Goal: Find contact information: Find contact information

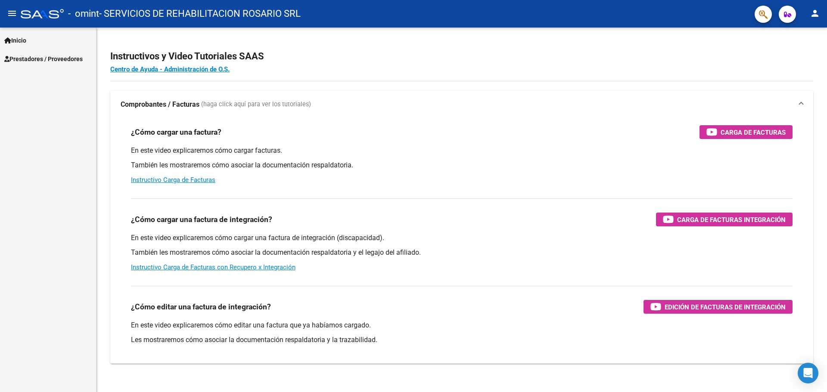
click at [26, 40] on span "Inicio" at bounding box center [15, 40] width 22 height 9
click at [32, 60] on span "Prestadores / Proveedores" at bounding box center [43, 58] width 78 height 9
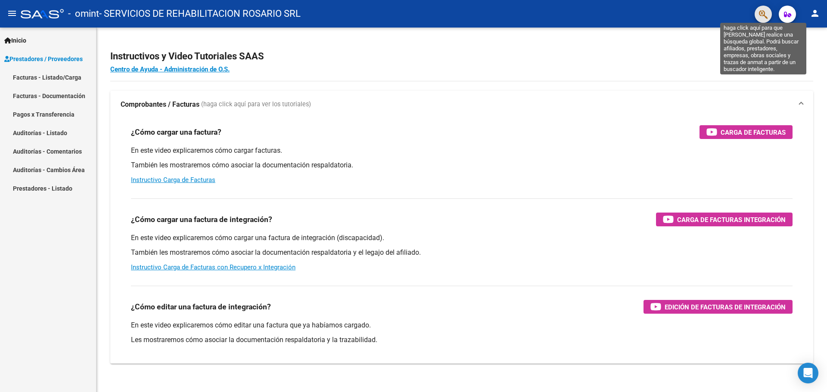
click at [767, 14] on icon "button" at bounding box center [763, 14] width 9 height 10
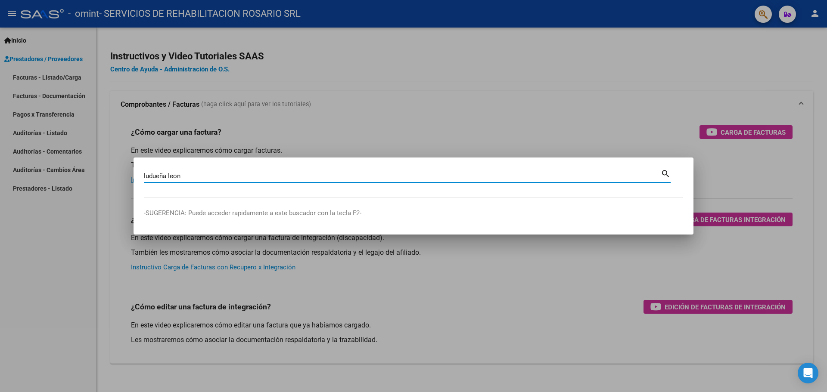
type input "ludueña leon"
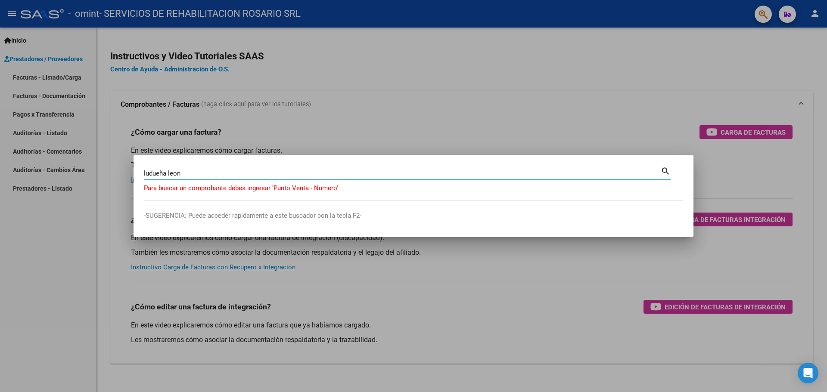
click at [675, 109] on div at bounding box center [413, 196] width 827 height 392
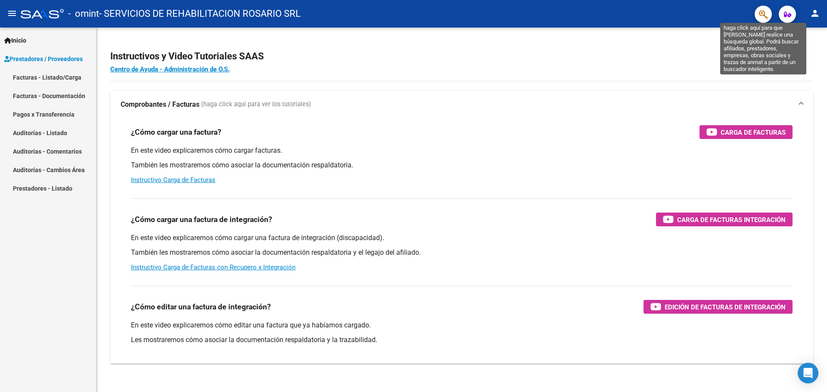
click at [767, 17] on icon "button" at bounding box center [763, 14] width 9 height 10
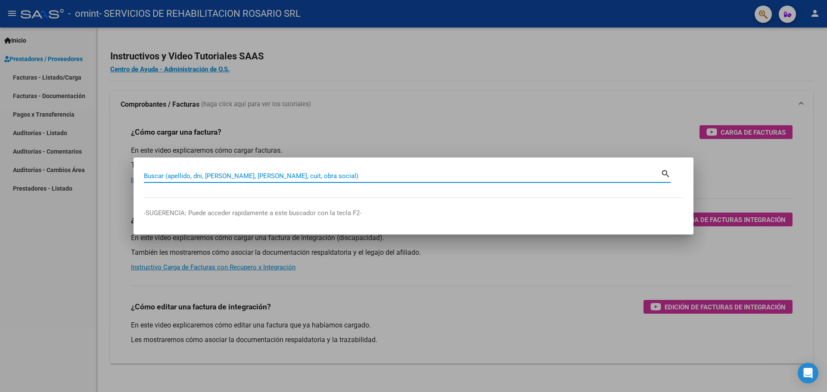
click at [660, 173] on input "Buscar (apellido, dni, [PERSON_NAME], [PERSON_NAME], cuit, obra social)" at bounding box center [402, 176] width 517 height 8
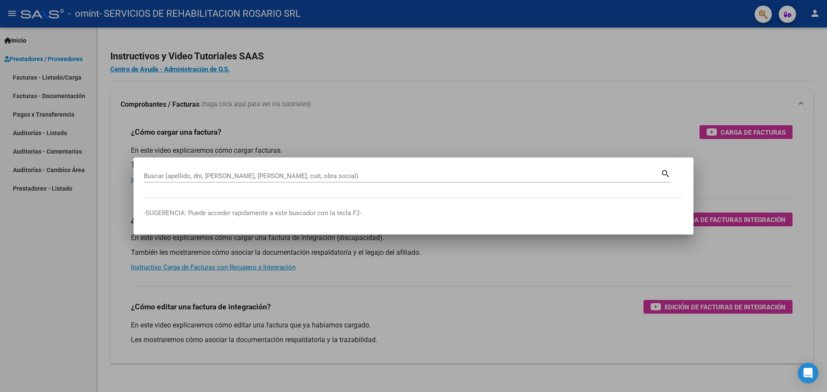
click at [663, 174] on mat-icon "search" at bounding box center [666, 173] width 10 height 10
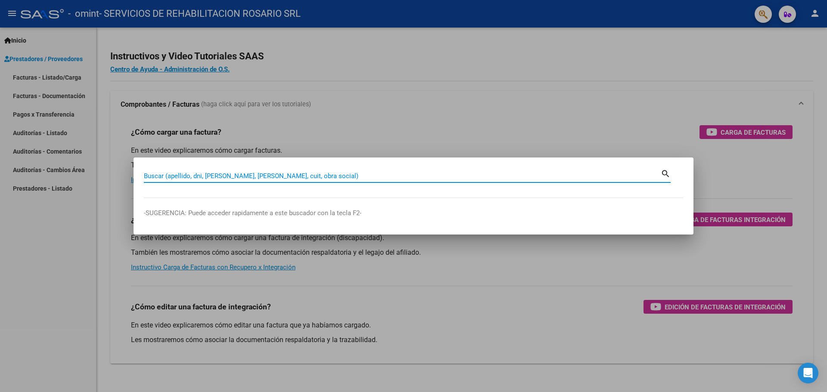
click at [665, 173] on mat-icon "search" at bounding box center [666, 173] width 10 height 10
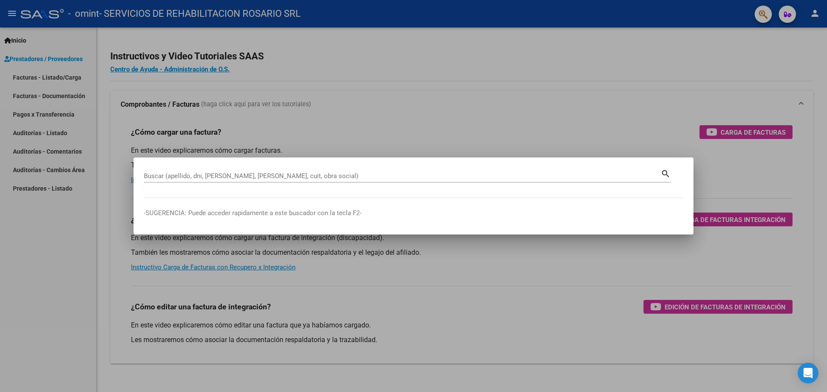
click at [665, 172] on mat-icon "search" at bounding box center [666, 173] width 10 height 10
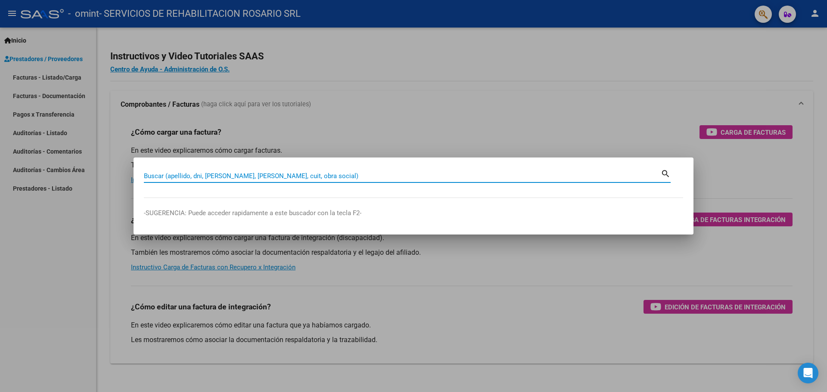
drag, startPoint x: 665, startPoint y: 172, endPoint x: 379, endPoint y: 174, distance: 285.2
click at [661, 172] on mat-icon "search" at bounding box center [666, 173] width 10 height 10
click at [346, 178] on input "Buscar (apellido, dni, [PERSON_NAME], [PERSON_NAME], cuit, obra social)" at bounding box center [402, 176] width 517 height 8
type input "omint"
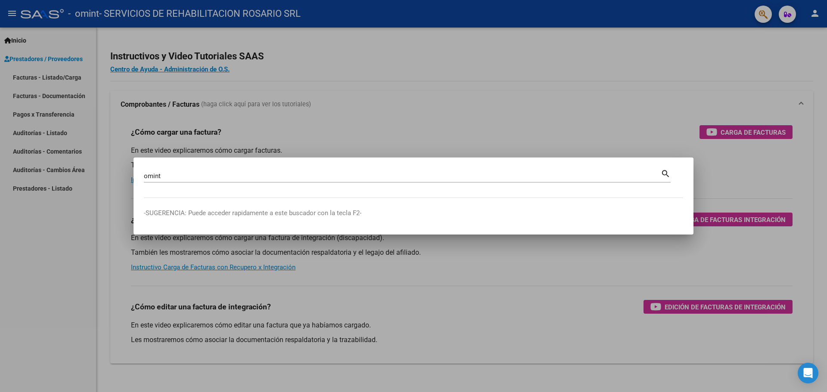
click at [663, 172] on mat-icon "search" at bounding box center [666, 173] width 10 height 10
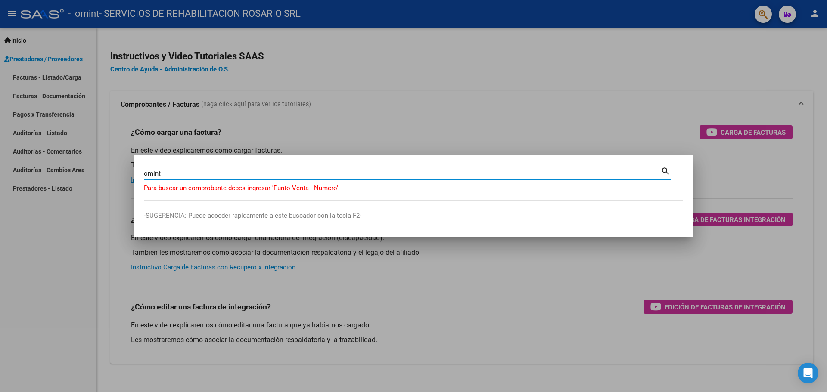
click at [269, 351] on div at bounding box center [413, 196] width 827 height 392
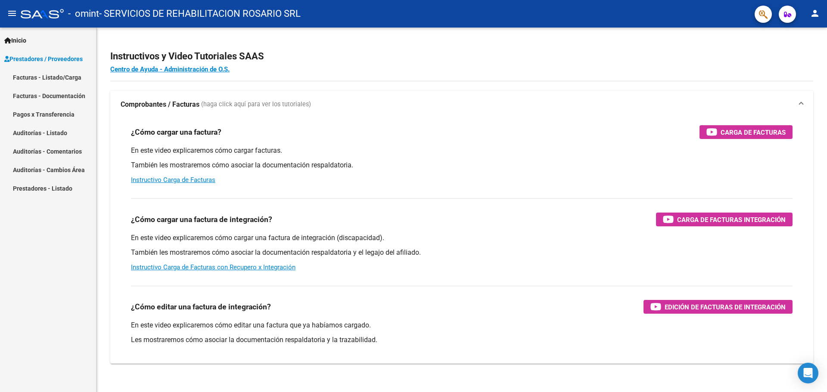
click at [62, 77] on link "Facturas - Listado/Carga" at bounding box center [48, 77] width 96 height 19
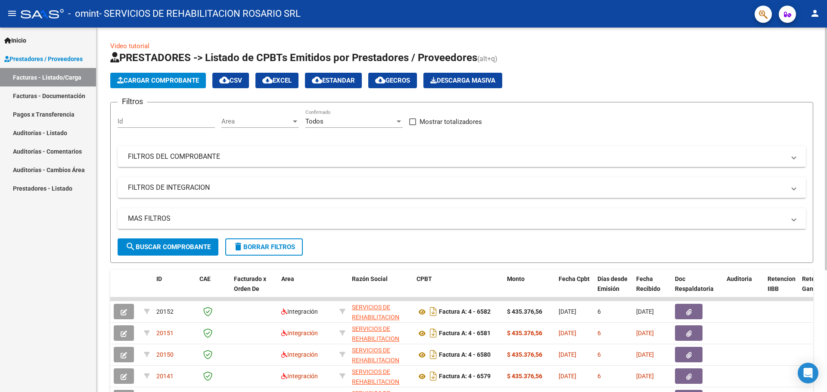
click at [147, 80] on span "Cargar Comprobante" at bounding box center [158, 81] width 82 height 8
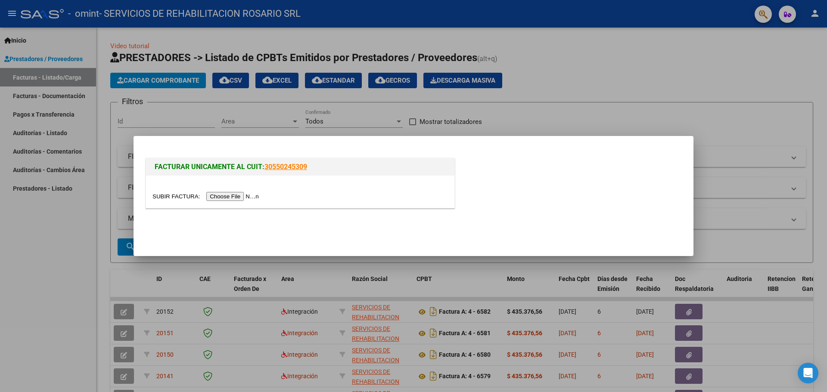
click at [707, 142] on div at bounding box center [413, 196] width 827 height 392
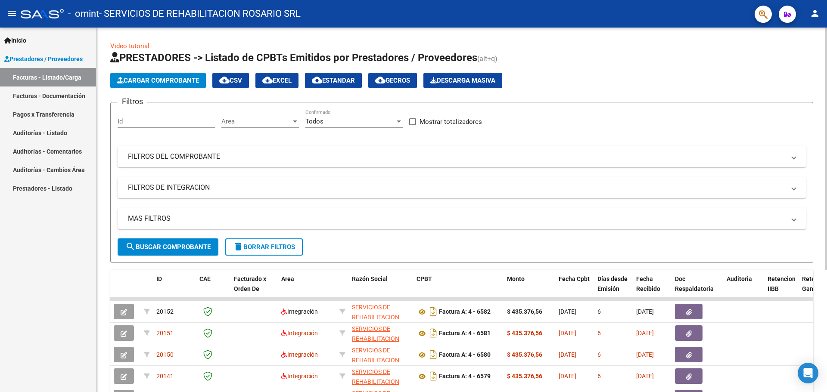
click at [683, 72] on app-list-header "PRESTADORES -> Listado de CPBTs Emitidos por Prestadores / Proveedores (alt+q) …" at bounding box center [461, 157] width 703 height 212
click at [57, 98] on link "Facturas - Documentación" at bounding box center [48, 96] width 96 height 19
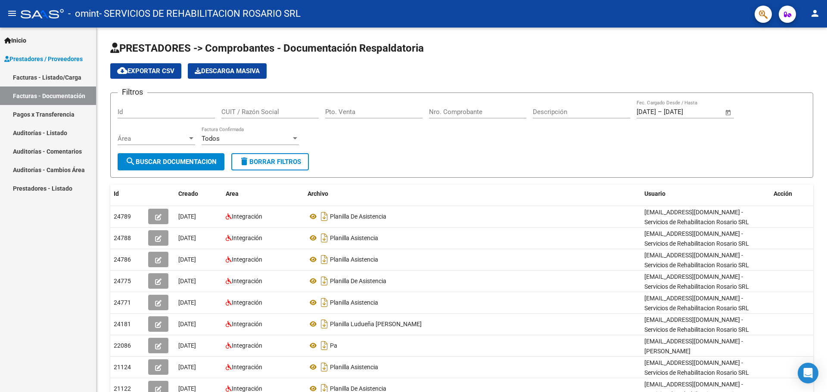
click at [66, 118] on link "Pagos x Transferencia" at bounding box center [48, 114] width 96 height 19
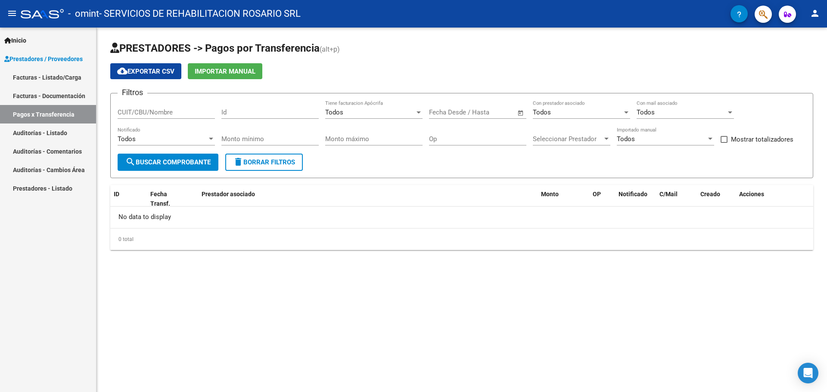
click at [67, 140] on link "Auditorías - Listado" at bounding box center [48, 133] width 96 height 19
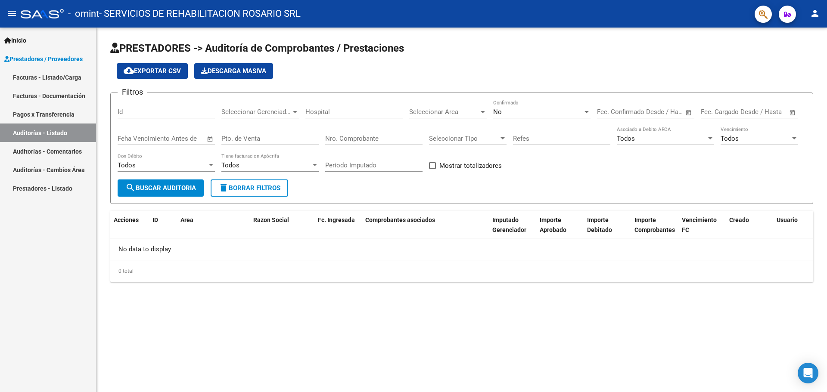
click at [63, 191] on link "Prestadores - Listado" at bounding box center [48, 188] width 96 height 19
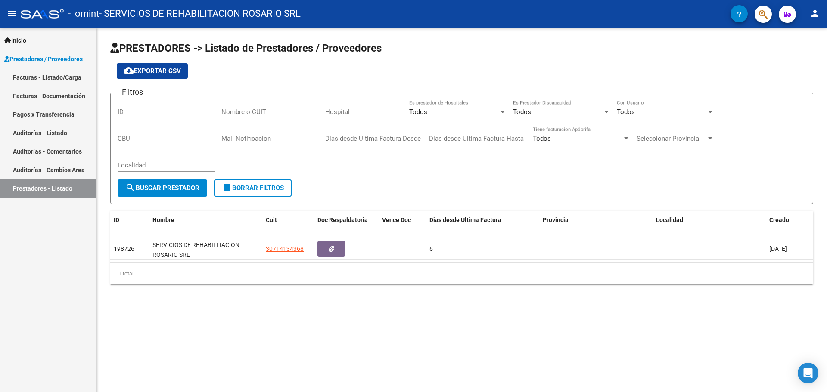
click at [16, 20] on button "menu" at bounding box center [11, 13] width 17 height 17
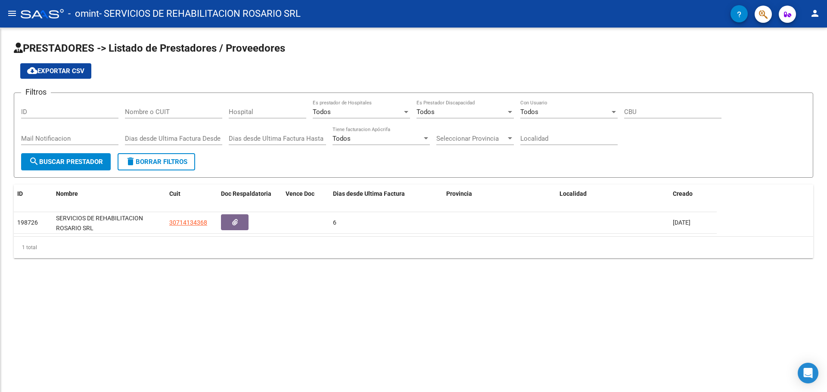
click at [14, 18] on mat-icon "menu" at bounding box center [12, 13] width 10 height 10
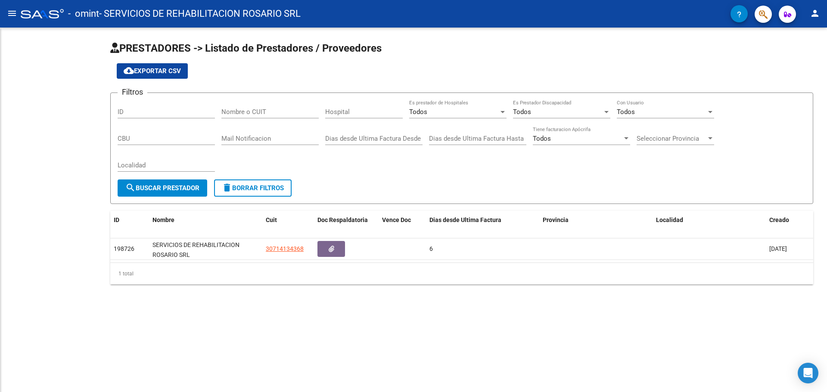
click at [14, 18] on mat-icon "menu" at bounding box center [12, 13] width 10 height 10
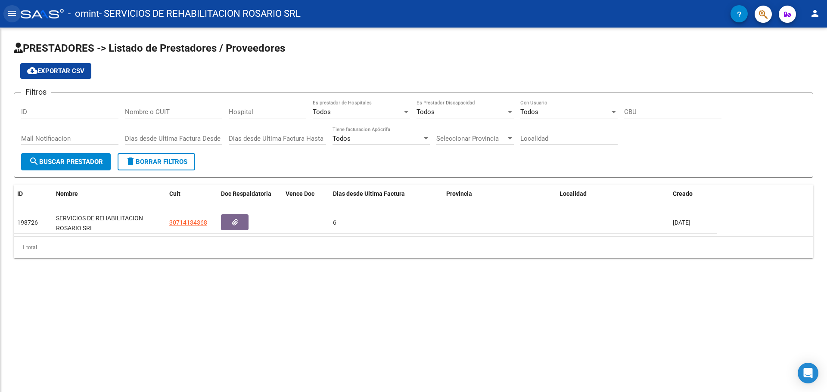
click at [14, 18] on mat-icon "menu" at bounding box center [12, 13] width 10 height 10
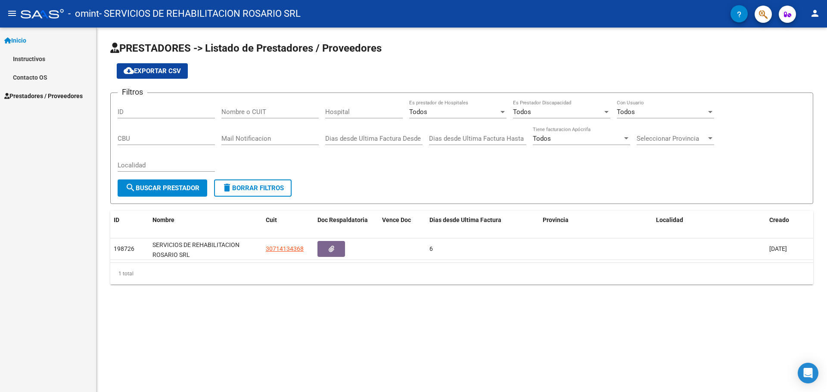
drag, startPoint x: 61, startPoint y: 100, endPoint x: 63, endPoint y: 95, distance: 5.4
click at [62, 100] on span "Prestadores / Proveedores" at bounding box center [43, 95] width 78 height 9
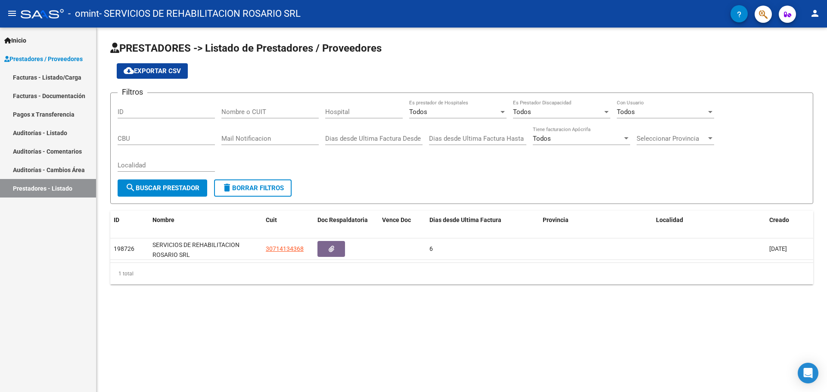
click at [54, 284] on div "Inicio Instructivos Contacto OS Prestadores / Proveedores Facturas - Listado/Ca…" at bounding box center [48, 210] width 96 height 365
click at [738, 11] on icon "button" at bounding box center [739, 14] width 4 height 6
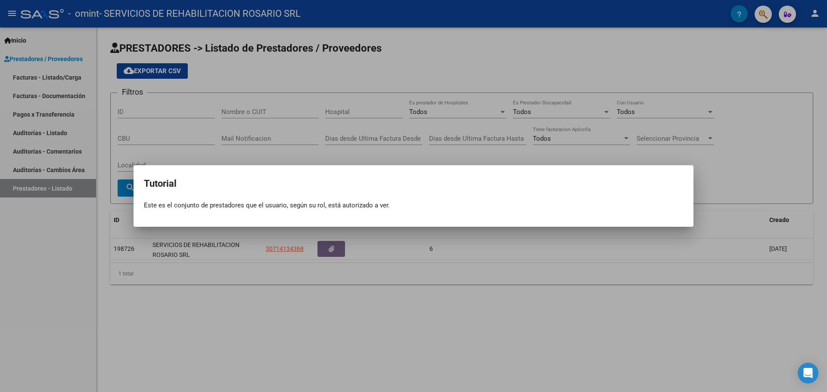
click at [738, 11] on div at bounding box center [413, 196] width 827 height 392
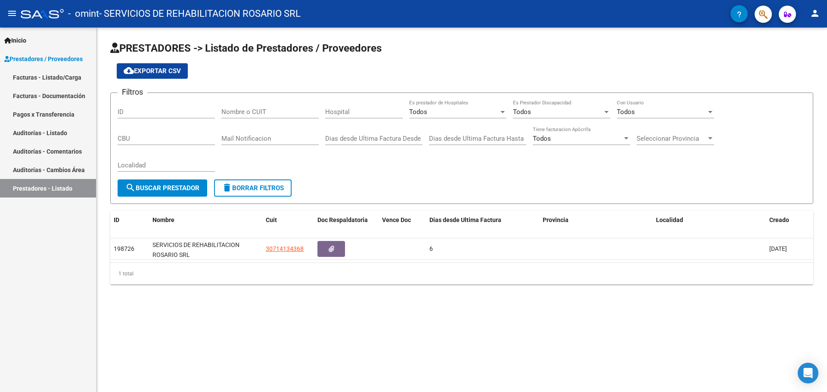
click at [753, 15] on div at bounding box center [760, 14] width 24 height 18
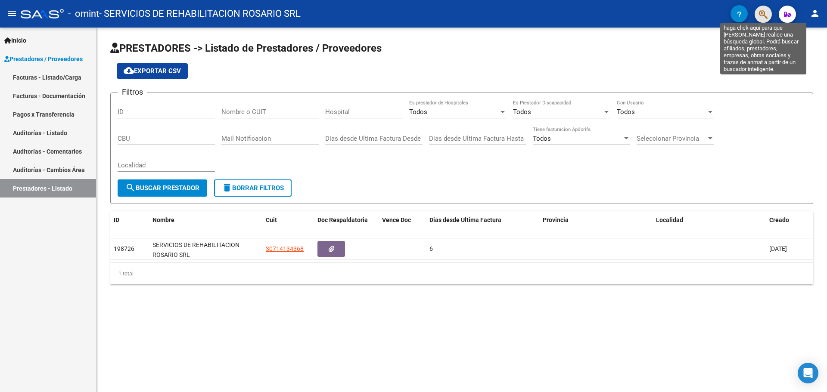
click at [765, 12] on icon "button" at bounding box center [763, 14] width 9 height 10
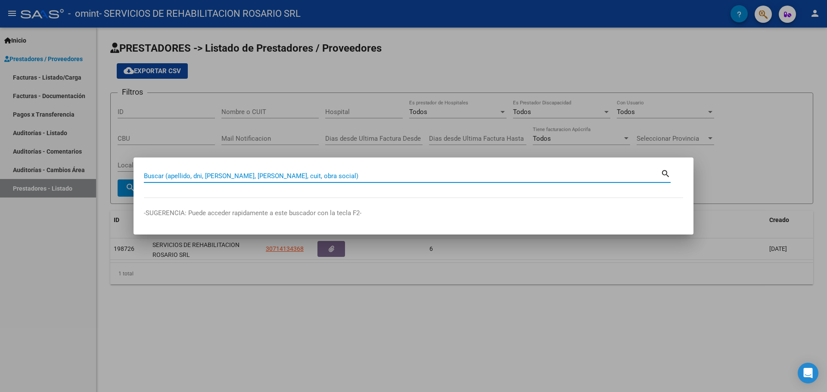
click at [242, 177] on input "Buscar (apellido, dni, [PERSON_NAME], [PERSON_NAME], cuit, obra social)" at bounding box center [402, 176] width 517 height 8
type input "ludueña leon"
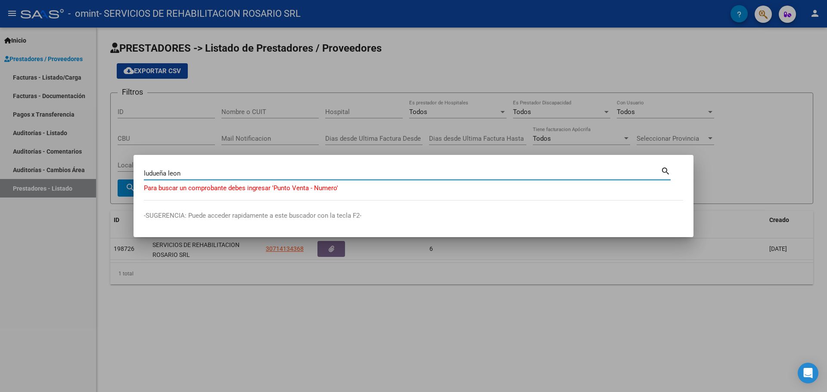
click at [319, 191] on p "Para buscar un comprobante debes ingresar 'Punto Venta - Numero'" at bounding box center [413, 188] width 539 height 10
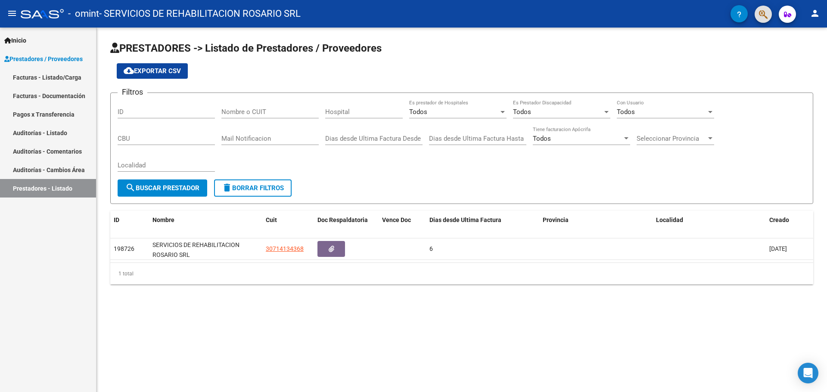
click at [15, 40] on span "Inicio" at bounding box center [15, 40] width 22 height 9
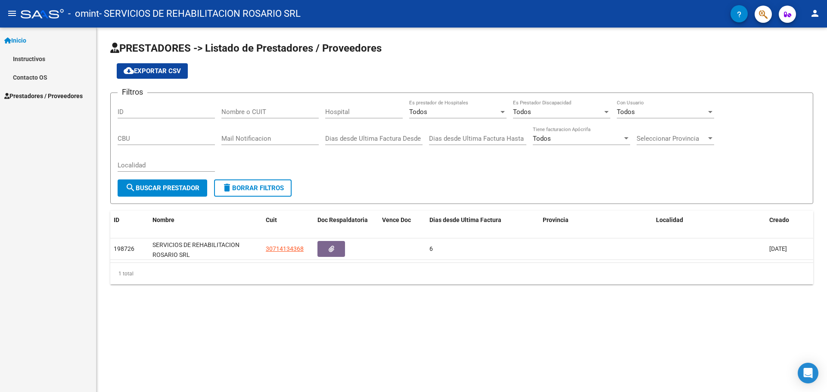
click at [44, 62] on link "Instructivos" at bounding box center [48, 59] width 96 height 19
click at [44, 77] on link "Contacto OS" at bounding box center [48, 77] width 96 height 19
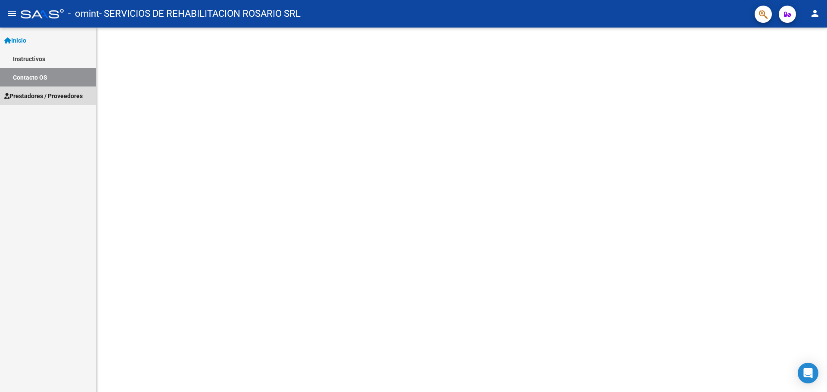
click at [47, 92] on span "Prestadores / Proveedores" at bounding box center [43, 95] width 78 height 9
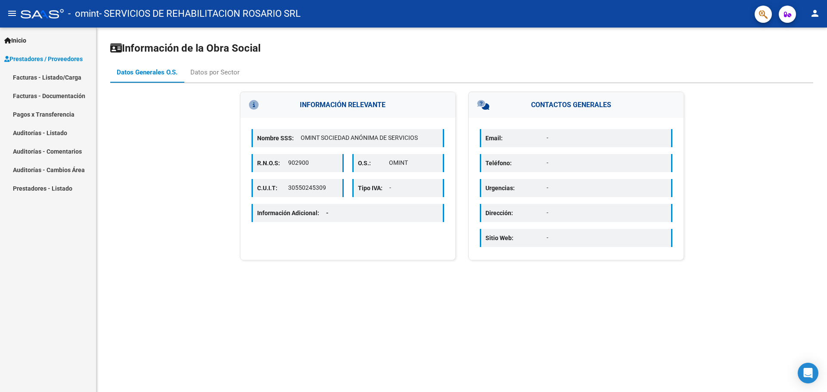
click at [33, 128] on link "Auditorías - Listado" at bounding box center [48, 133] width 96 height 19
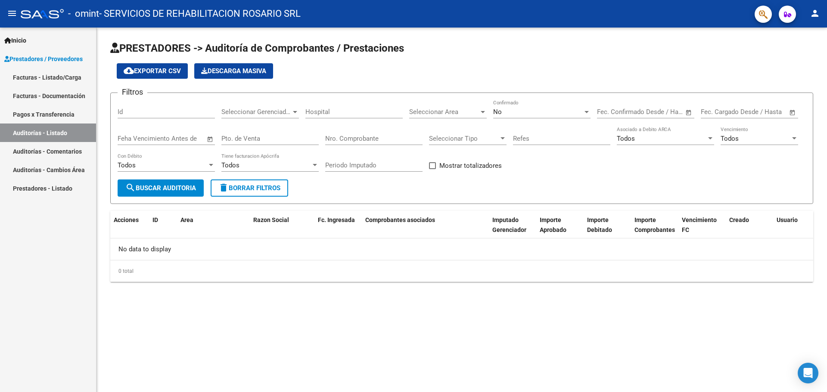
click at [10, 12] on mat-toolbar "menu - omint - SERVICIOS DE REHABILITACION ROSARIO SRL person" at bounding box center [413, 14] width 827 height 28
click at [10, 10] on mat-icon "menu" at bounding box center [12, 13] width 10 height 10
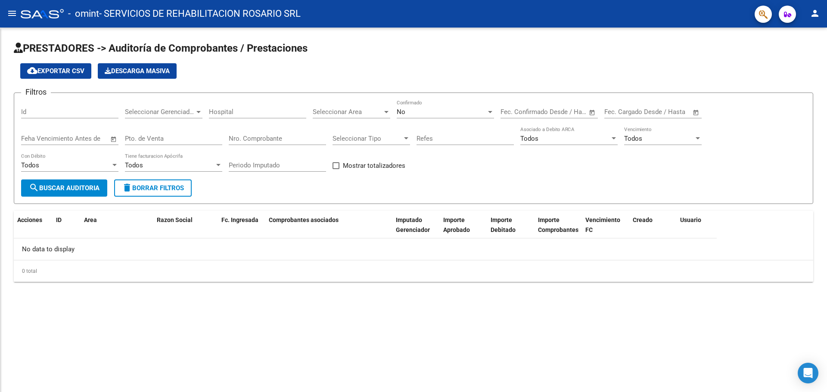
click at [10, 9] on mat-icon "menu" at bounding box center [12, 13] width 10 height 10
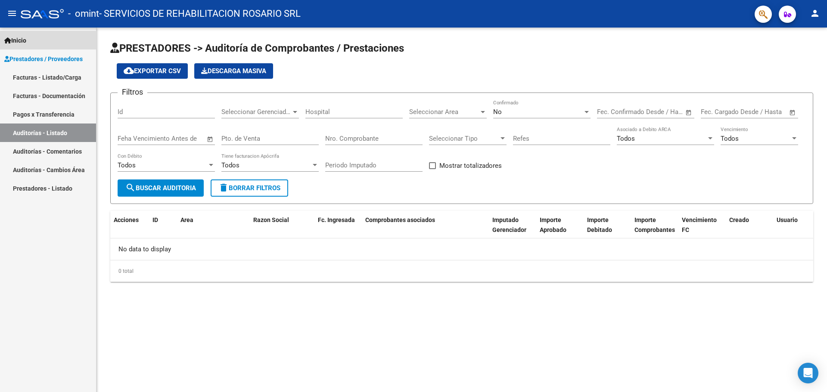
click at [24, 43] on span "Inicio" at bounding box center [15, 40] width 22 height 9
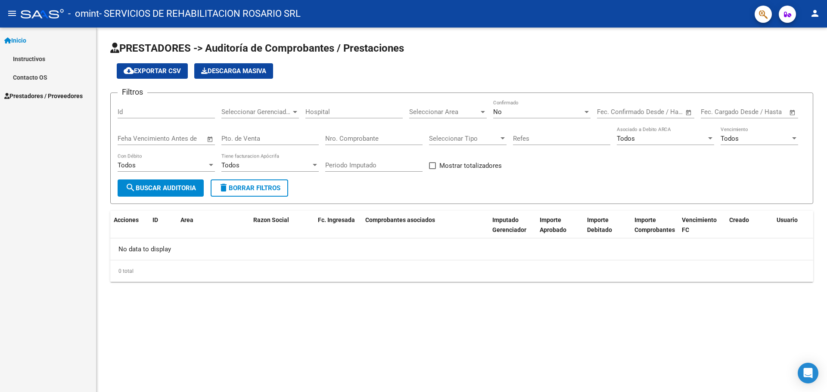
click at [28, 58] on link "Instructivos" at bounding box center [48, 59] width 96 height 19
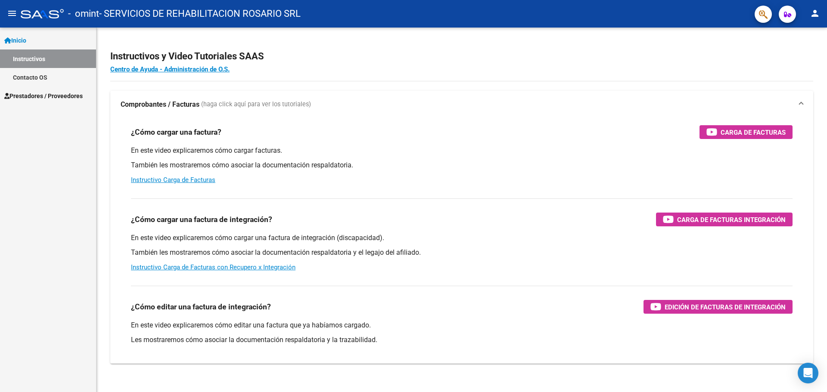
click at [48, 70] on link "Contacto OS" at bounding box center [48, 77] width 96 height 19
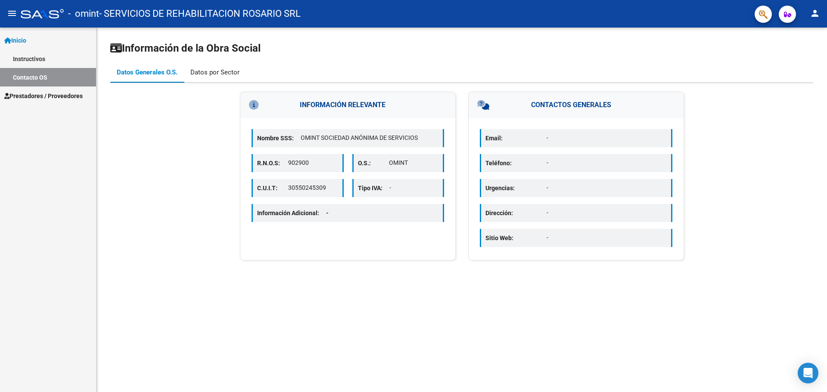
click at [235, 65] on div "Datos por Sector" at bounding box center [215, 72] width 62 height 21
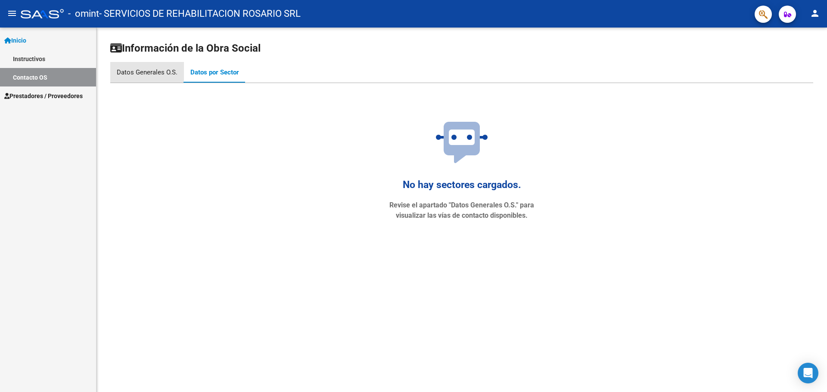
click at [139, 64] on div "Datos Generales O.S." at bounding box center [147, 72] width 74 height 21
